Goal: Information Seeking & Learning: Understand process/instructions

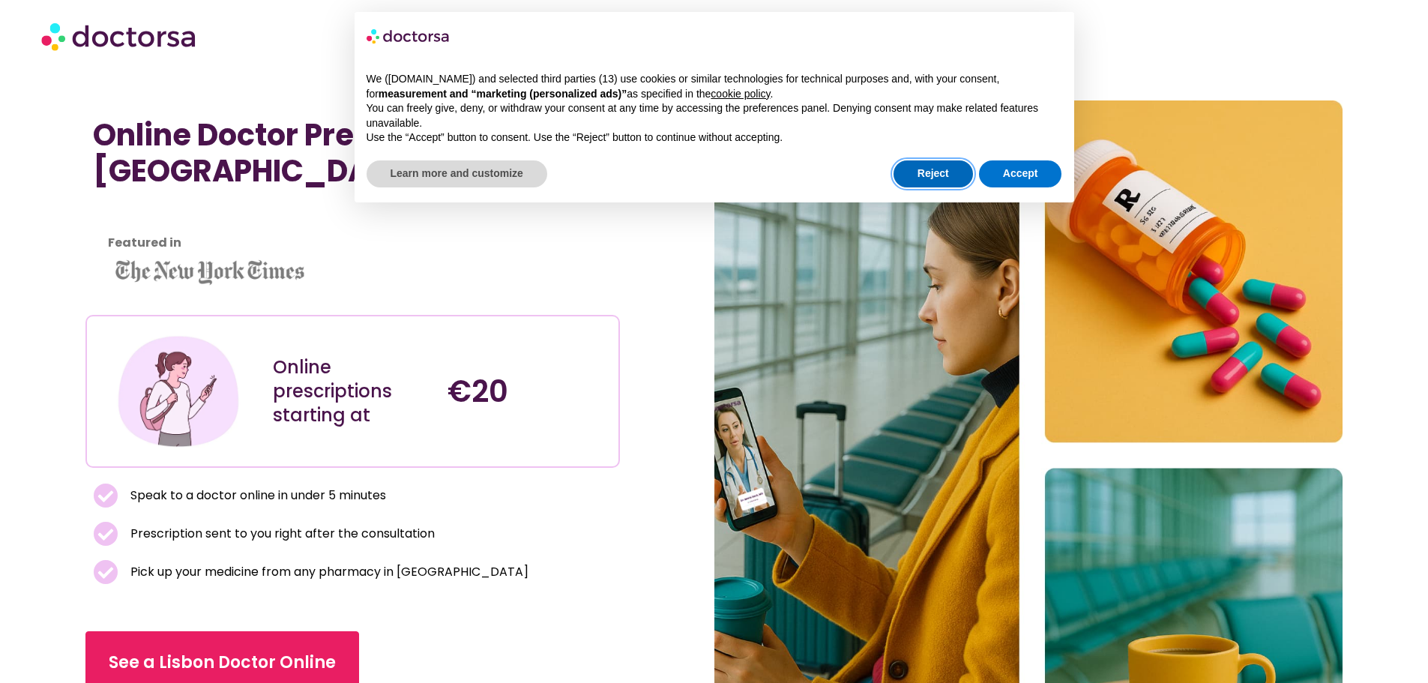
click at [935, 172] on button "Reject" at bounding box center [933, 173] width 79 height 27
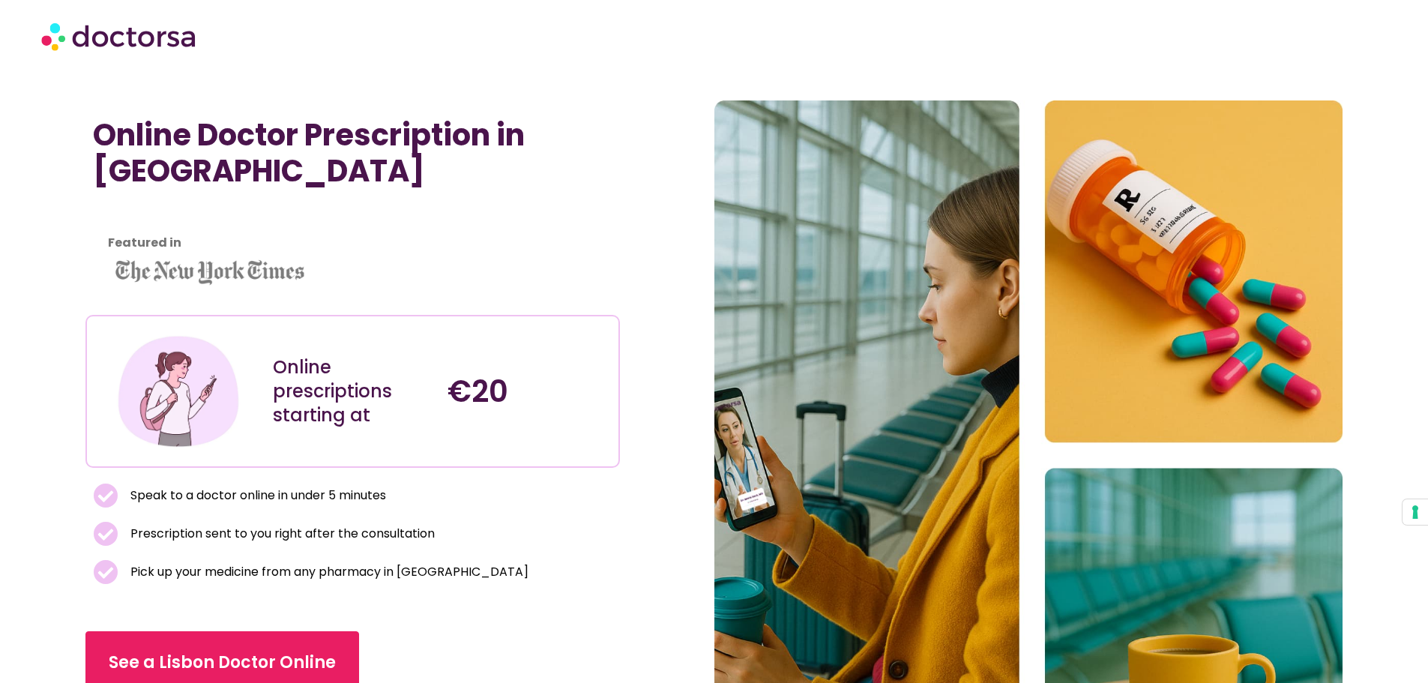
click at [142, 24] on img at bounding box center [119, 35] width 157 height 45
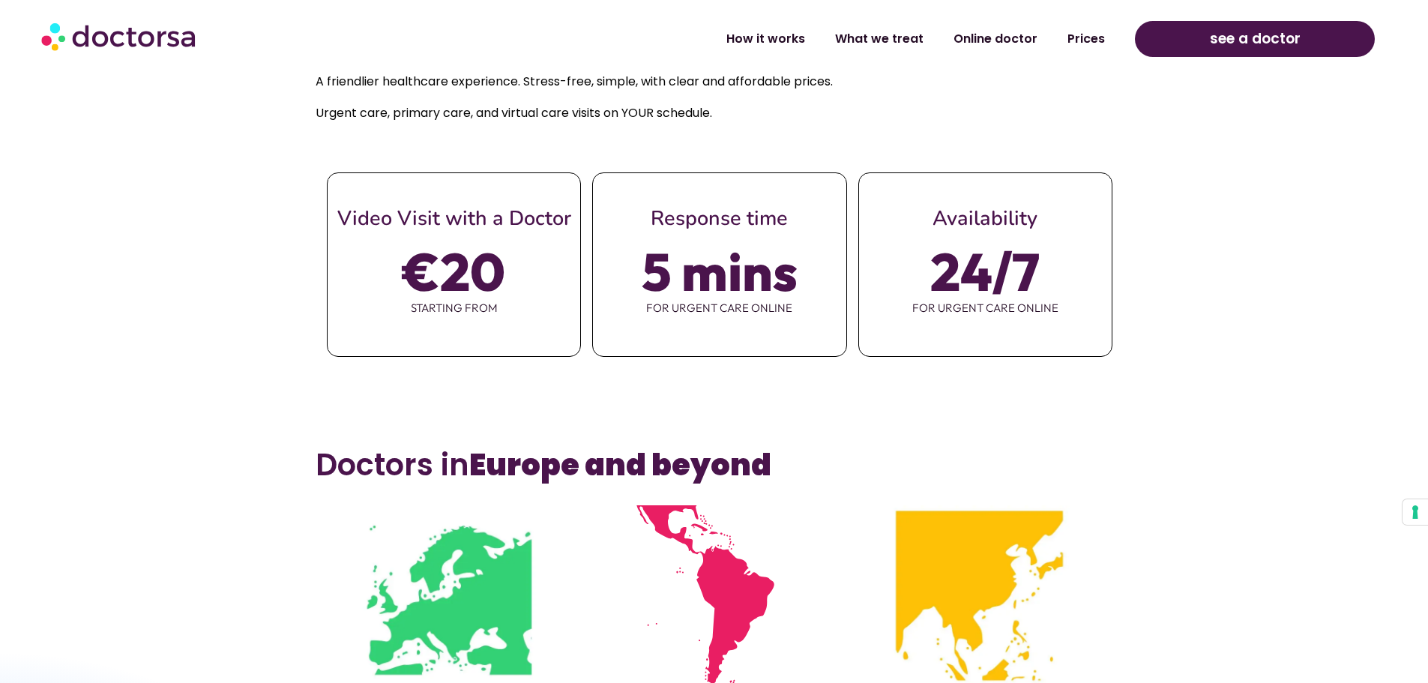
scroll to position [1125, 0]
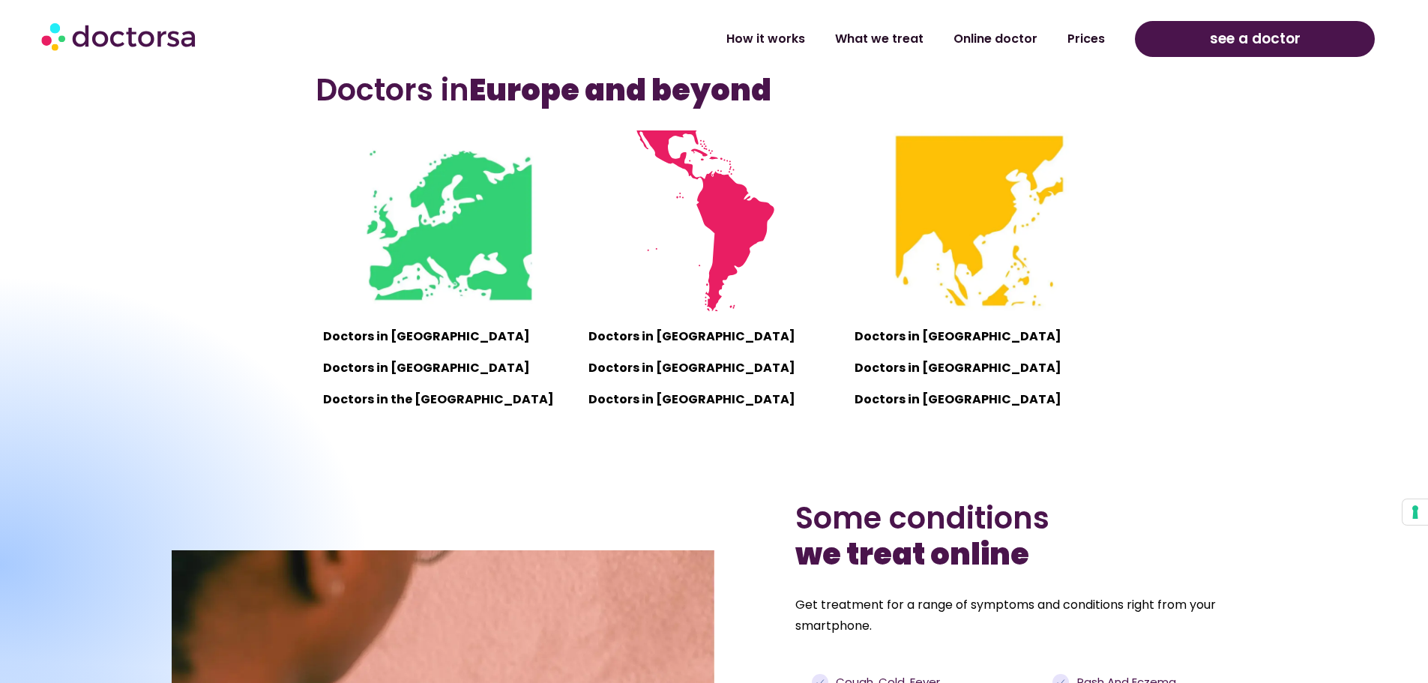
click at [403, 331] on p "Doctors in Europe" at bounding box center [448, 336] width 250 height 21
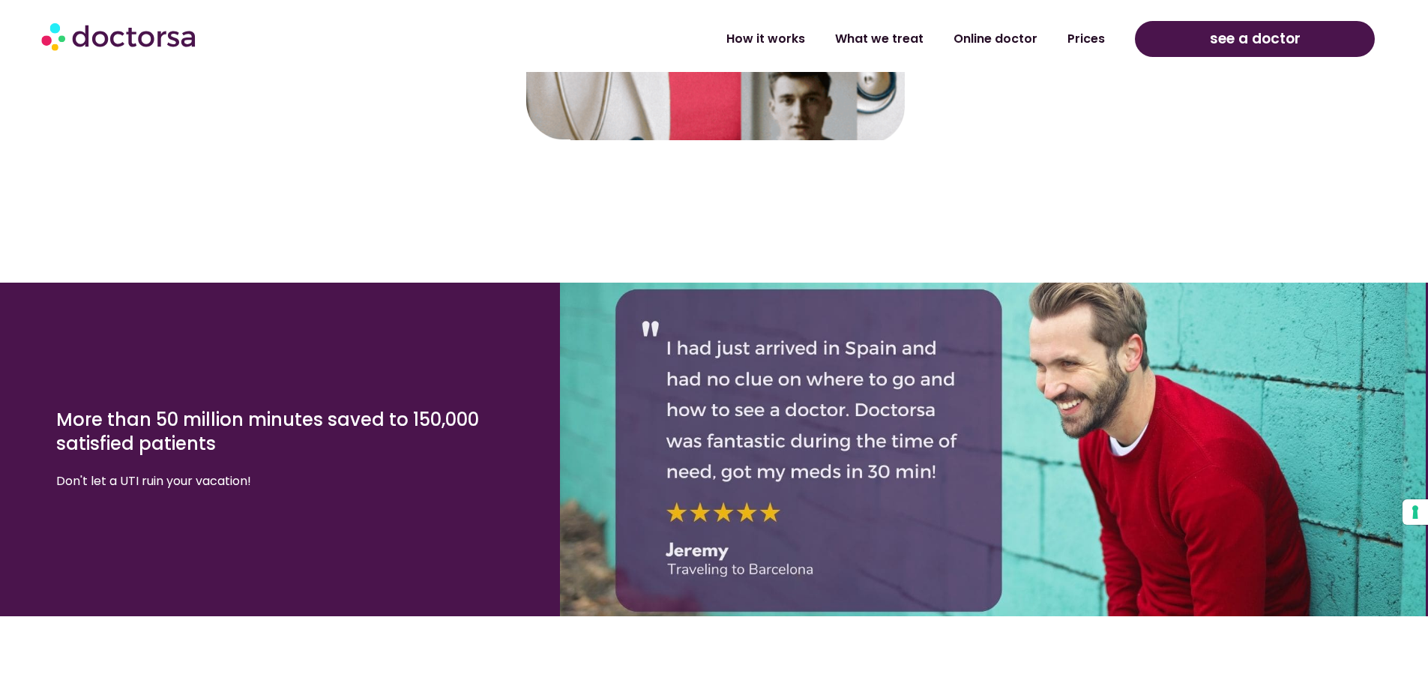
scroll to position [3074, 0]
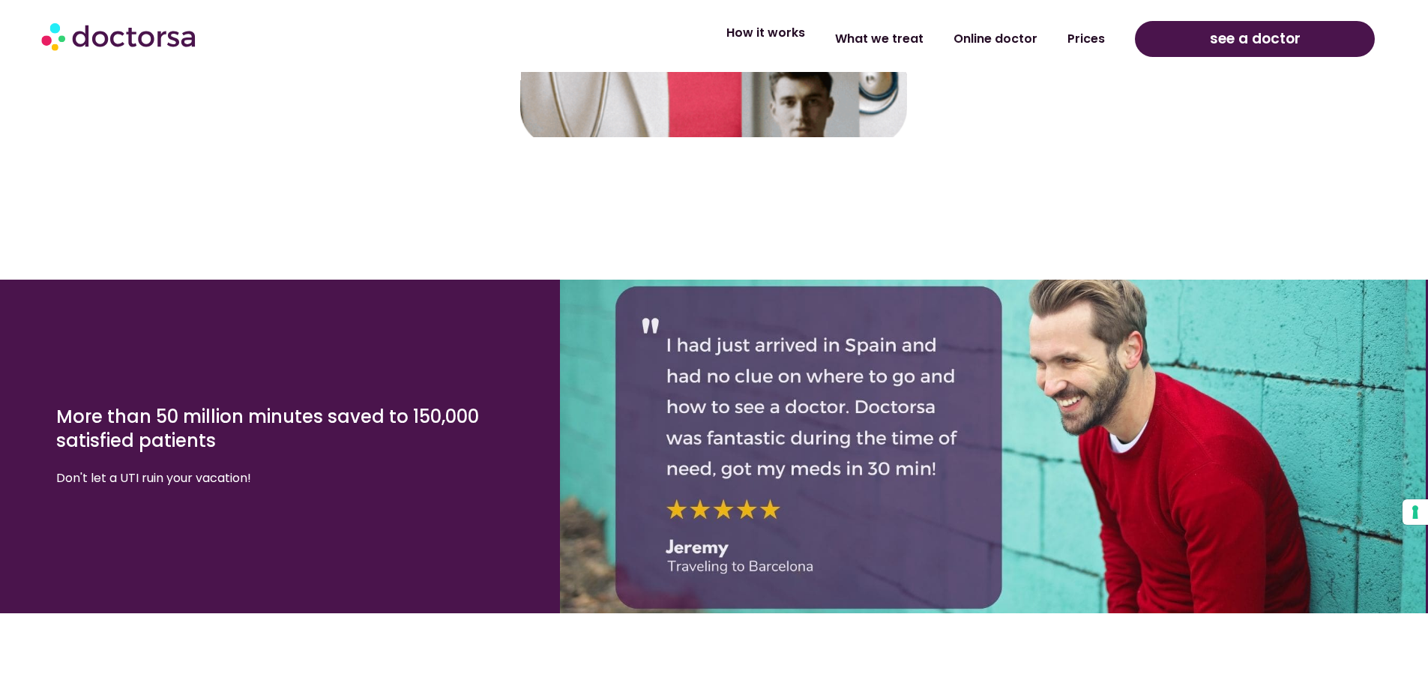
click at [783, 39] on link "How it works" at bounding box center [765, 33] width 109 height 34
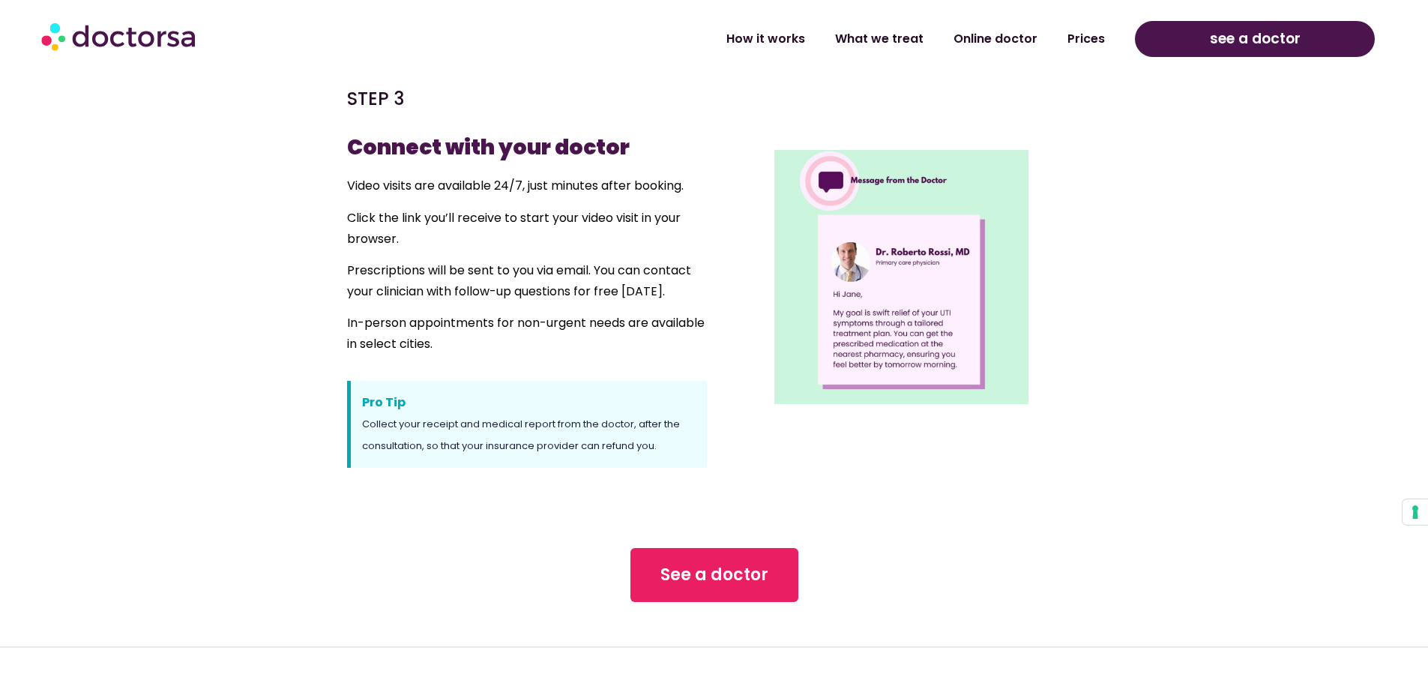
scroll to position [1274, 0]
